Goal: Task Accomplishment & Management: Use online tool/utility

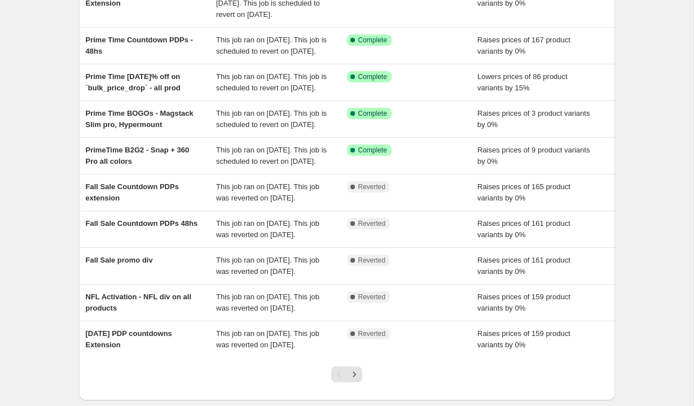
scroll to position [125, 0]
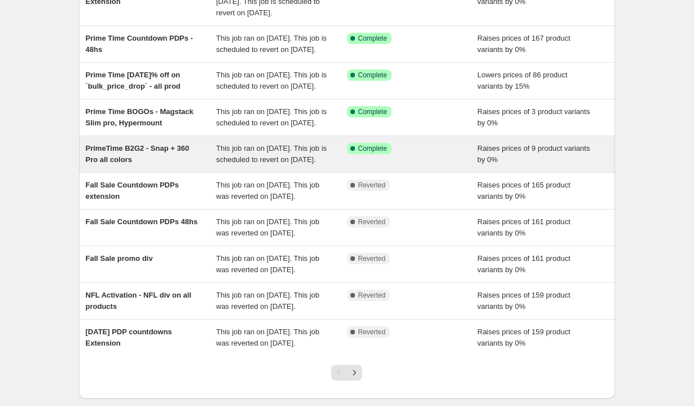
click at [116, 165] on div "PrimeTime B2G2 - Snap + 360 Pro all colors" at bounding box center [151, 154] width 131 height 23
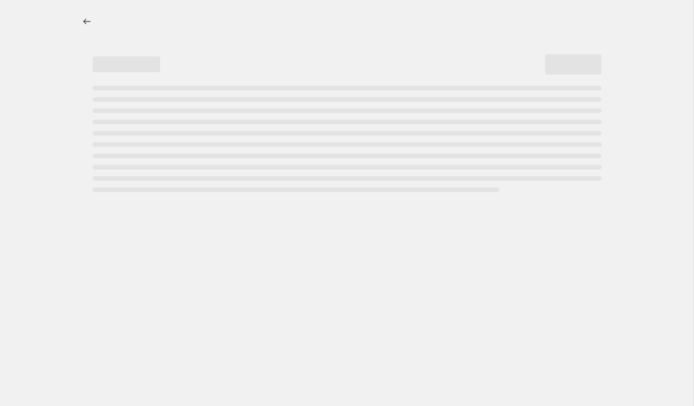
select select "percentage"
select select "no_change"
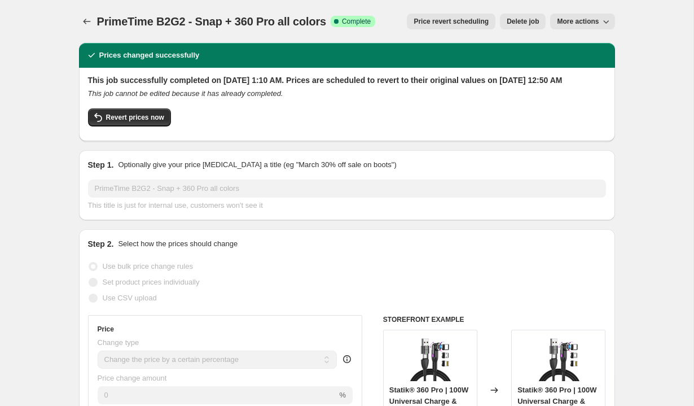
click at [576, 20] on span "More actions" at bounding box center [578, 21] width 42 height 9
click at [573, 41] on span "Copy to new job" at bounding box center [582, 45] width 52 height 8
select select "percentage"
select select "no_change"
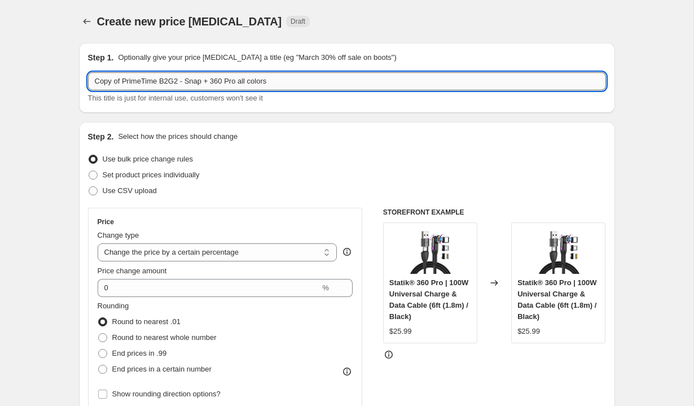
click at [122, 82] on input "Copy of PrimeTime B2G2 - Snap + 360 Pro all colors" at bounding box center [347, 81] width 518 height 18
click at [178, 83] on input "PrimeTime B2G2 - Snap + 360 Pro all colors" at bounding box center [347, 81] width 518 height 18
type input "PrimeTime B2G2 - Snap Colors Clear"
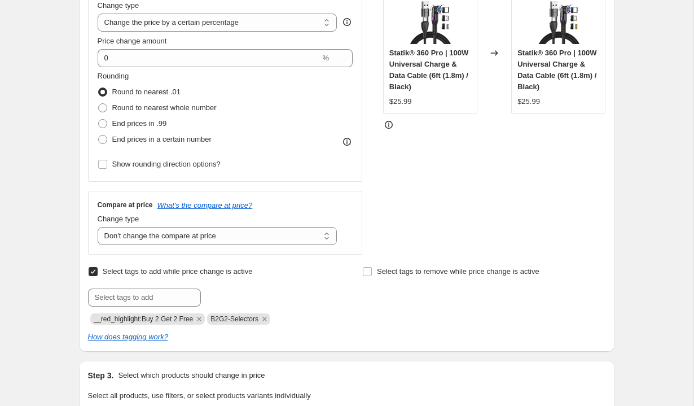
scroll to position [232, 0]
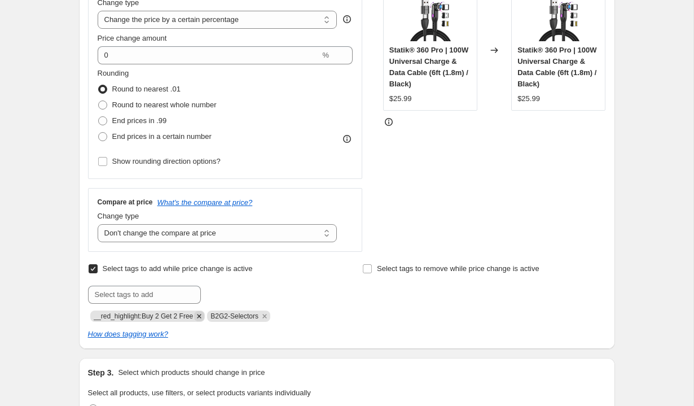
click at [201, 316] on icon "Remove __red_highlight:Buy 2 Get 2 Free" at bounding box center [199, 316] width 4 height 4
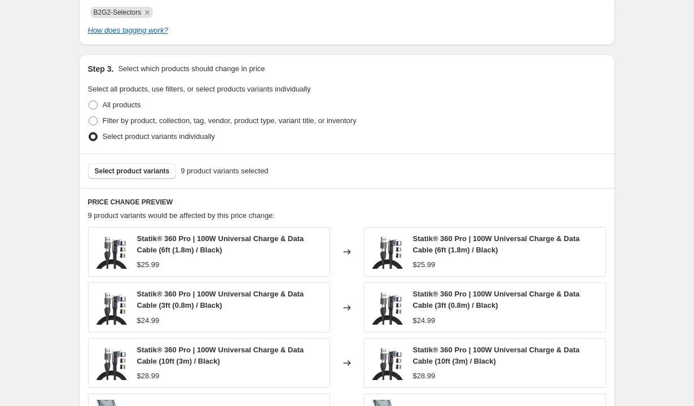
scroll to position [539, 0]
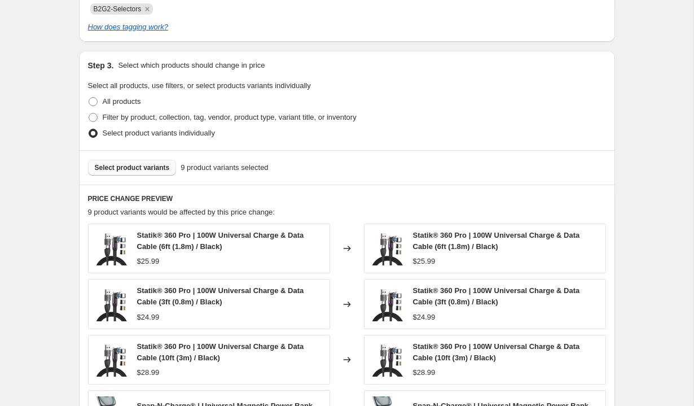
click at [157, 168] on span "Select product variants" at bounding box center [132, 167] width 75 height 9
click at [129, 166] on span "Select product variants" at bounding box center [132, 167] width 75 height 9
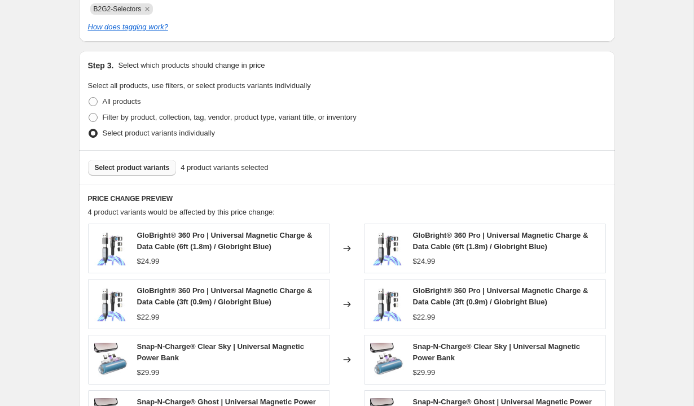
scroll to position [584, 0]
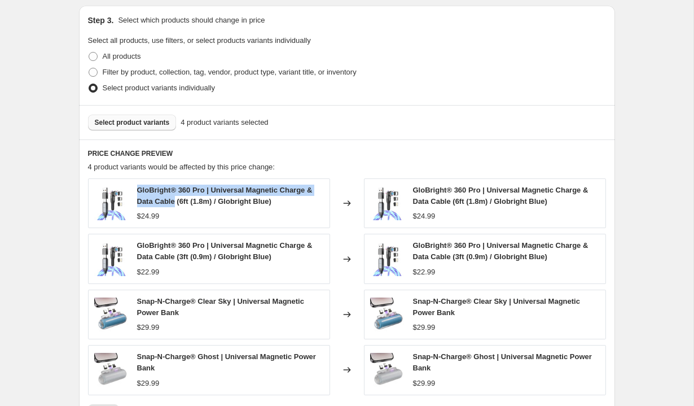
drag, startPoint x: 176, startPoint y: 203, endPoint x: 139, endPoint y: 194, distance: 38.2
click at [139, 194] on span "GloBright® 360 Pro | Universal Magnetic Charge & Data Cable (6ft (1.8m) / Globr…" at bounding box center [224, 196] width 175 height 20
copy span "GloBright® 360 Pro | Universal Magnetic Charge & Data Cable"
click at [133, 122] on span "Select product variants" at bounding box center [132, 122] width 75 height 9
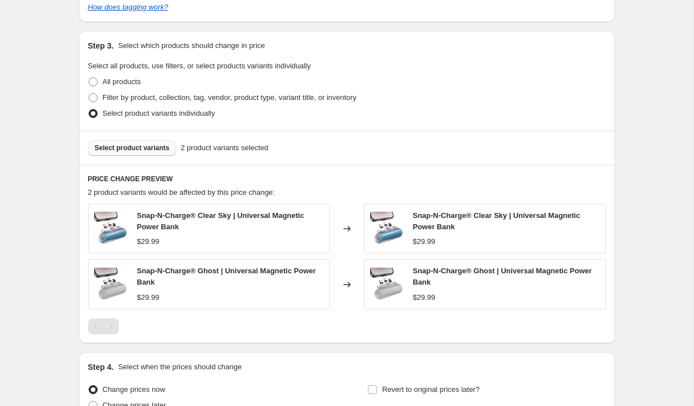
scroll to position [671, 0]
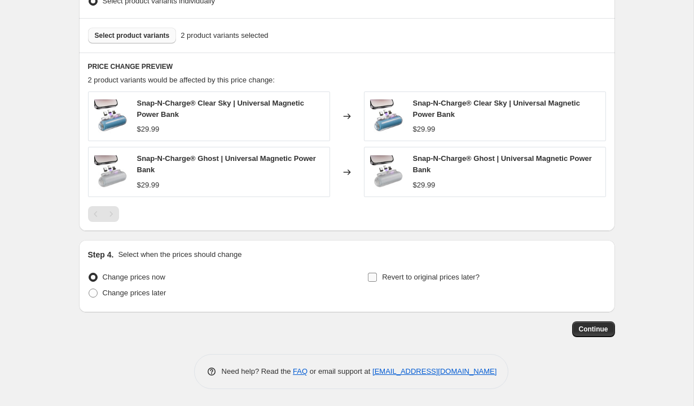
click at [399, 278] on span "Revert to original prices later?" at bounding box center [431, 276] width 98 height 8
click at [377, 278] on input "Revert to original prices later?" at bounding box center [372, 276] width 9 height 9
checkbox input "true"
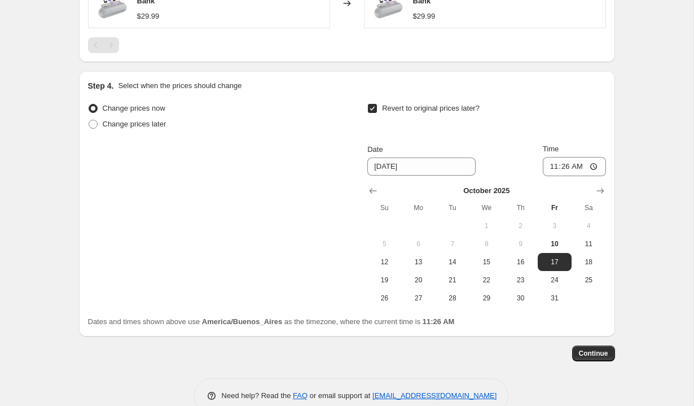
scroll to position [864, 0]
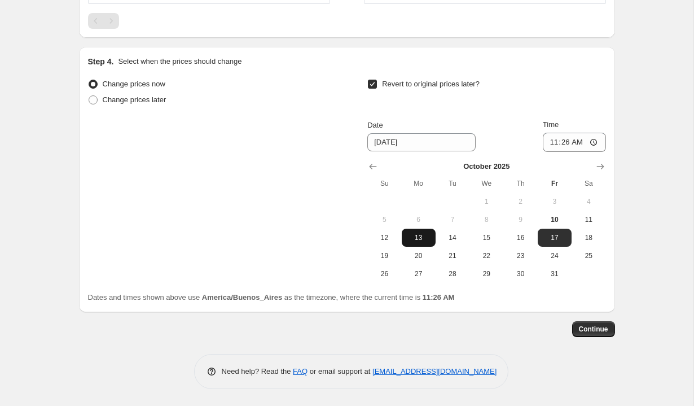
click at [415, 234] on span "13" at bounding box center [418, 237] width 25 height 9
type input "[DATE]"
click at [549, 143] on input "11:26" at bounding box center [574, 142] width 63 height 19
click at [563, 142] on input "00:15" at bounding box center [574, 142] width 63 height 19
type input "00:35"
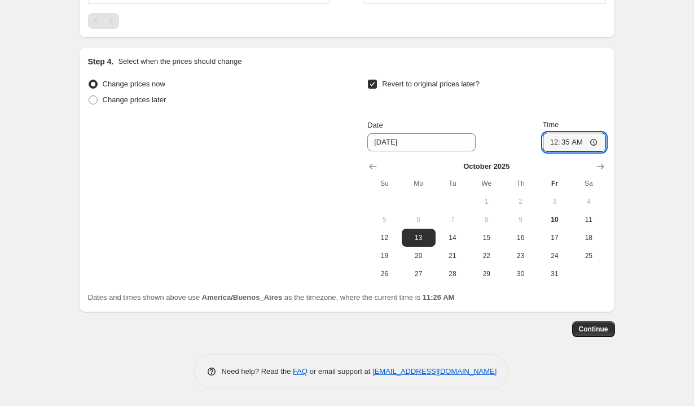
click at [577, 119] on div "Time" at bounding box center [574, 124] width 63 height 11
click at [600, 324] on span "Continue" at bounding box center [593, 328] width 29 height 9
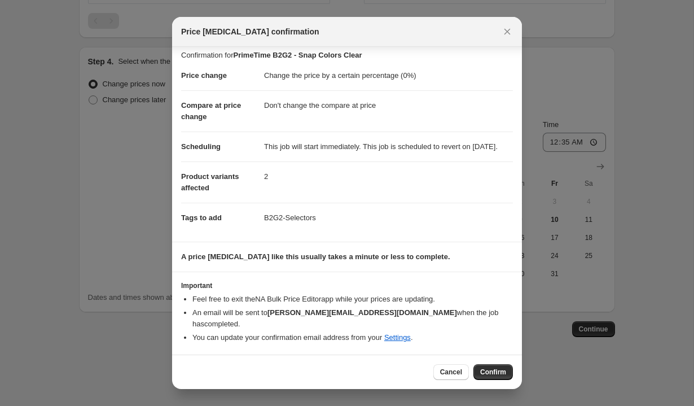
scroll to position [0, 0]
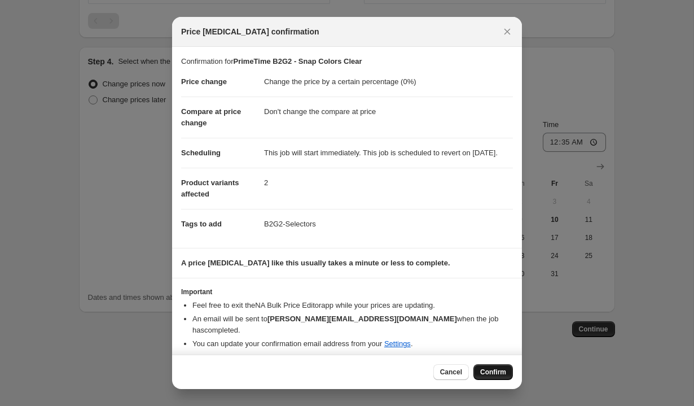
click at [488, 372] on span "Confirm" at bounding box center [493, 371] width 26 height 9
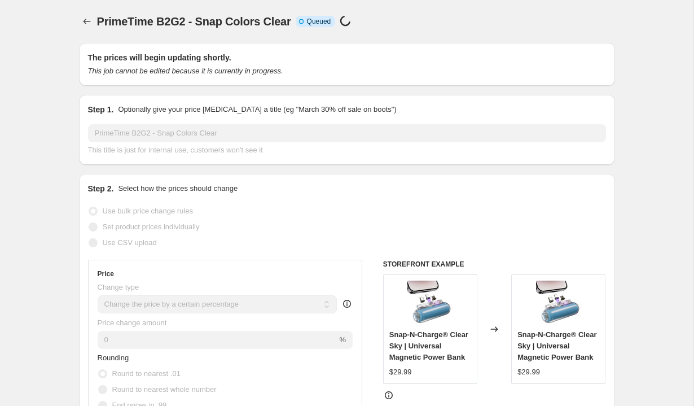
scroll to position [864, 0]
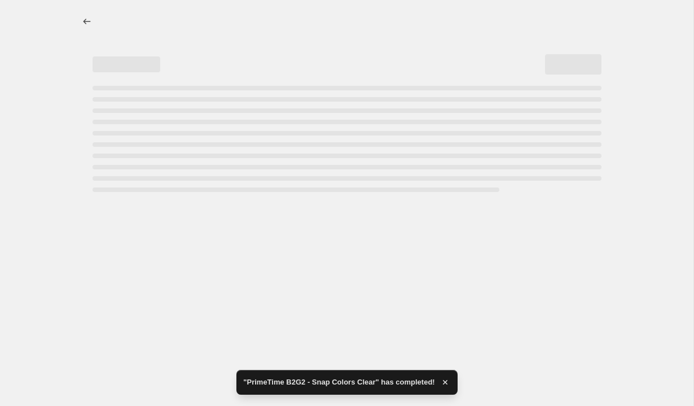
select select "percentage"
select select "no_change"
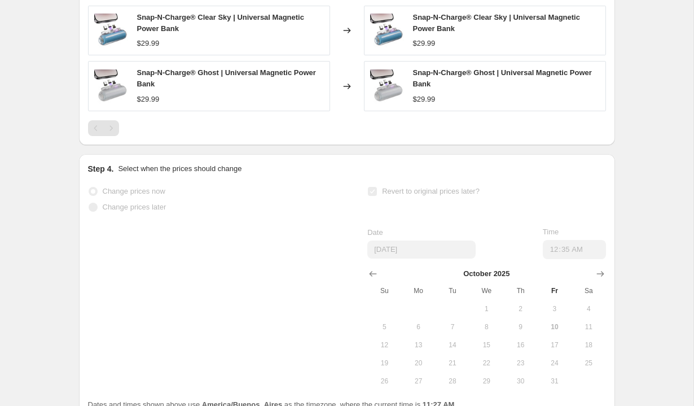
scroll to position [0, 0]
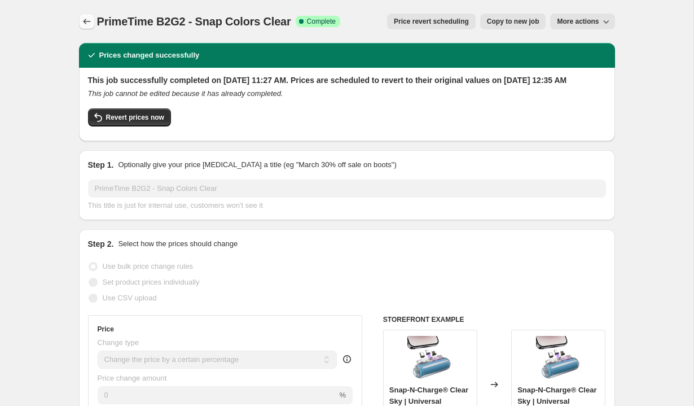
click at [81, 20] on icon "Price change jobs" at bounding box center [86, 21] width 11 height 11
